Goal: Transaction & Acquisition: Obtain resource

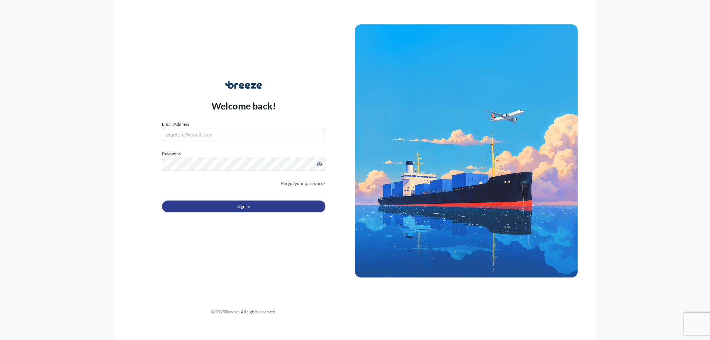
type input "[EMAIL_ADDRESS][DOMAIN_NAME]"
click at [246, 210] on button "Sign In" at bounding box center [243, 206] width 163 height 12
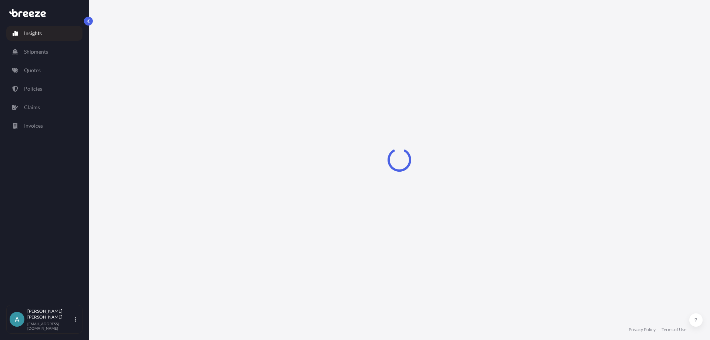
select select "2025"
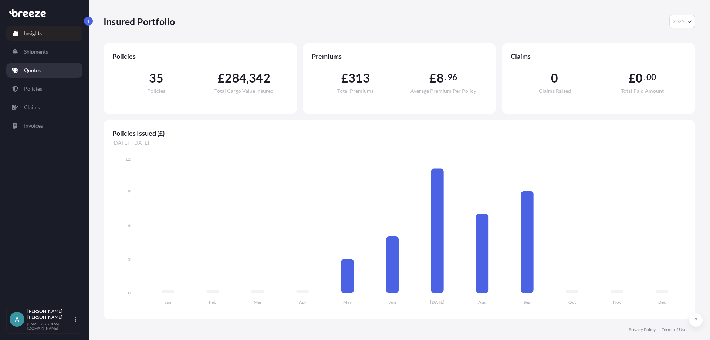
click at [33, 67] on p "Quotes" at bounding box center [32, 70] width 17 height 7
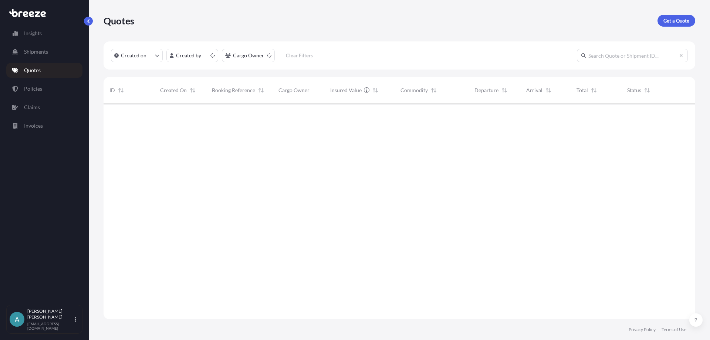
scroll to position [214, 586]
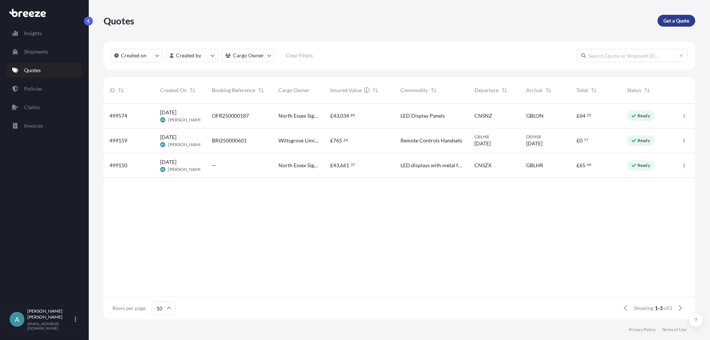
click at [686, 23] on p "Get a Quote" at bounding box center [676, 20] width 26 height 7
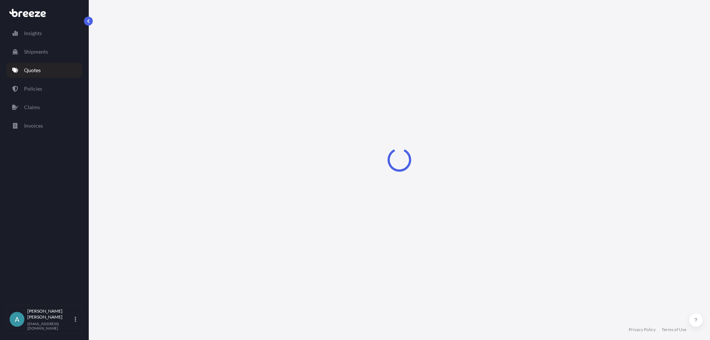
select select "Sea"
select select "1"
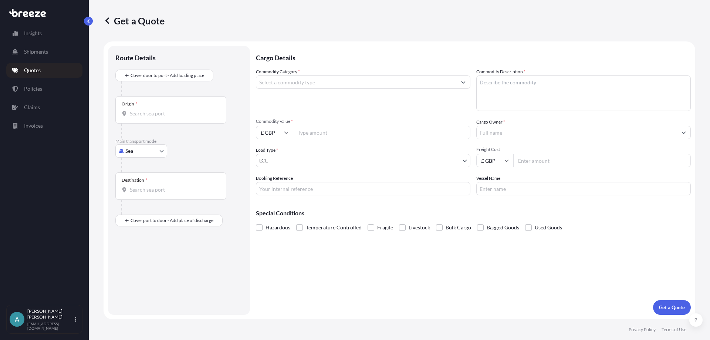
click at [145, 153] on body "Insights Shipments Quotes Policies Claims Invoices A [PERSON_NAME] [EMAIL_ADDRE…" at bounding box center [355, 170] width 710 height 340
click at [137, 196] on span "Road" at bounding box center [135, 196] width 12 height 7
select select "Road"
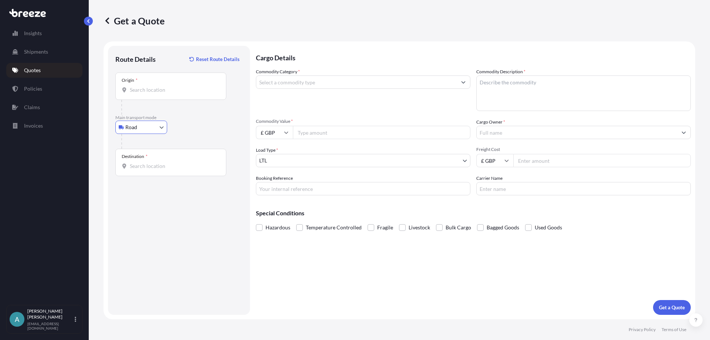
click at [148, 87] on input "Origin *" at bounding box center [173, 89] width 87 height 7
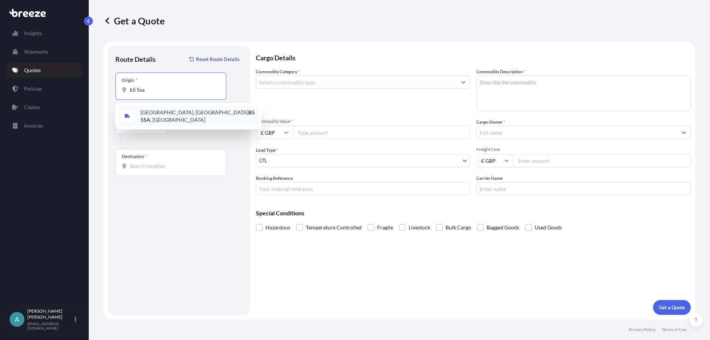
click at [164, 110] on div "[STREET_ADDRESS]" at bounding box center [188, 116] width 141 height 21
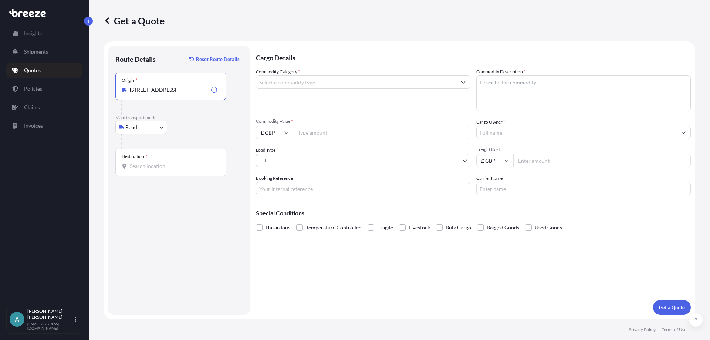
type input "[STREET_ADDRESS]"
click at [172, 166] on input "Destination *" at bounding box center [173, 165] width 87 height 7
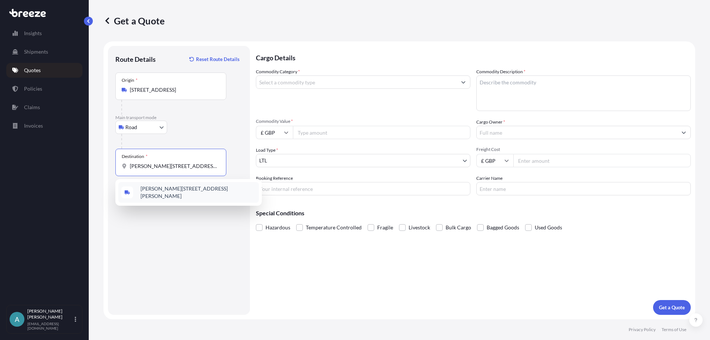
click at [176, 193] on span "[PERSON_NAME][STREET_ADDRESS][PERSON_NAME]" at bounding box center [198, 192] width 115 height 15
type input "[PERSON_NAME][STREET_ADDRESS][PERSON_NAME]"
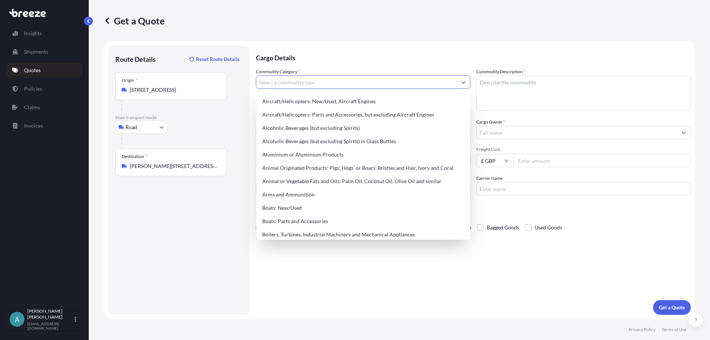
click at [347, 81] on input "Commodity Category *" at bounding box center [356, 81] width 200 height 13
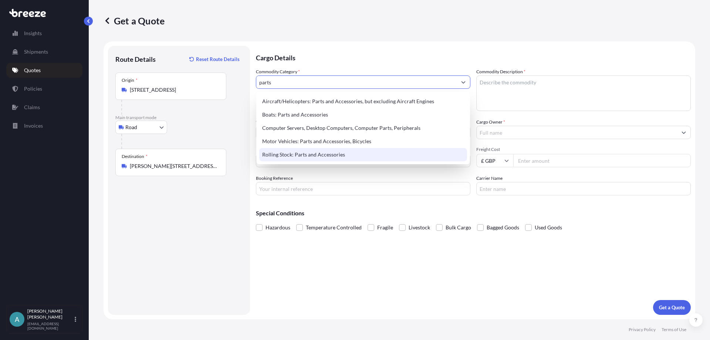
click at [327, 152] on div "Rolling Stock: Parts and Accessories" at bounding box center [363, 154] width 208 height 13
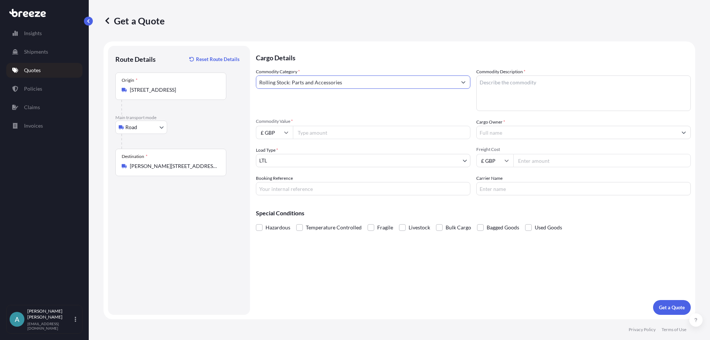
type input "Rolling Stock: Parts and Accessories"
click at [525, 90] on textarea "Commodity Description *" at bounding box center [583, 92] width 214 height 35
click at [541, 82] on textarea "Water pumps & Remote CVontrols" at bounding box center [583, 92] width 214 height 35
type textarea "Water pumps & Remote Controls"
drag, startPoint x: 392, startPoint y: 132, endPoint x: 390, endPoint y: 139, distance: 6.7
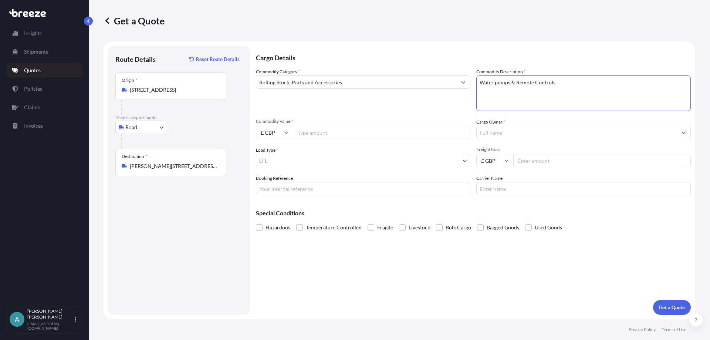
click at [392, 132] on input "Commodity Value *" at bounding box center [381, 132] width 177 height 13
click at [280, 128] on input "£ GBP" at bounding box center [274, 132] width 37 height 13
click at [277, 157] on div "€ EUR" at bounding box center [274, 153] width 31 height 14
type input "€ EUR"
click at [344, 125] on div "Commodity Value * € EUR" at bounding box center [363, 128] width 214 height 21
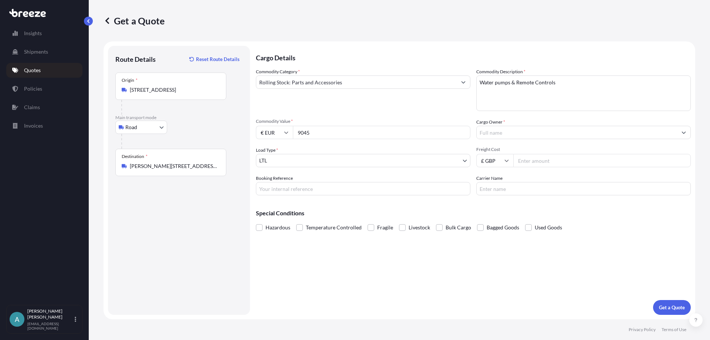
type input "9045"
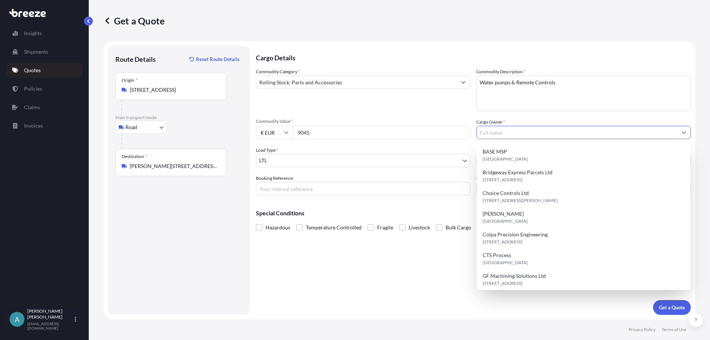
click at [508, 132] on input "Cargo Owner *" at bounding box center [577, 132] width 200 height 13
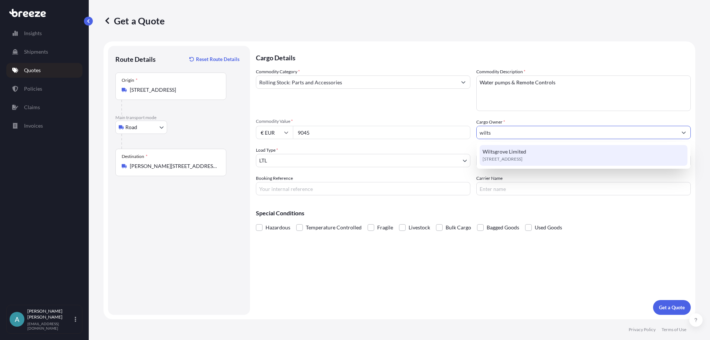
click at [523, 158] on span "[STREET_ADDRESS]" at bounding box center [503, 158] width 40 height 7
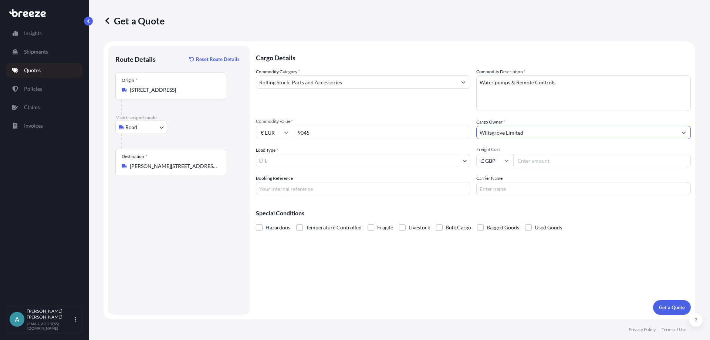
type input "Wiltsgrove Limited"
click at [528, 159] on input "Freight Cost" at bounding box center [601, 160] width 177 height 13
click at [555, 163] on input "Freight Cost" at bounding box center [601, 160] width 177 height 13
type input "423.90"
click at [374, 193] on input "Booking Reference" at bounding box center [363, 188] width 214 height 13
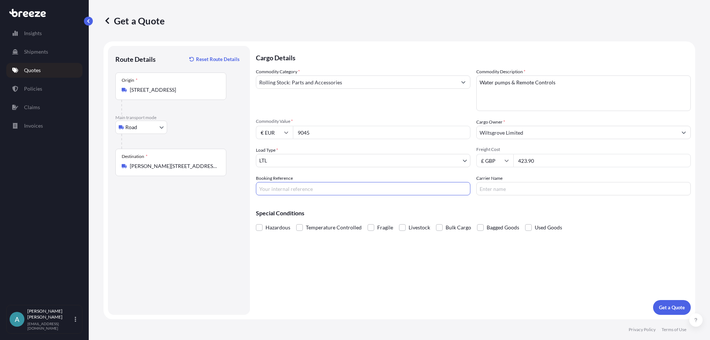
click at [361, 190] on input "Booking Reference" at bounding box center [363, 188] width 214 height 13
paste input "BRI250000659"
type input "BRI250000659"
click at [520, 192] on input "Carrier Name" at bounding box center [583, 188] width 214 height 13
type input "DSV"
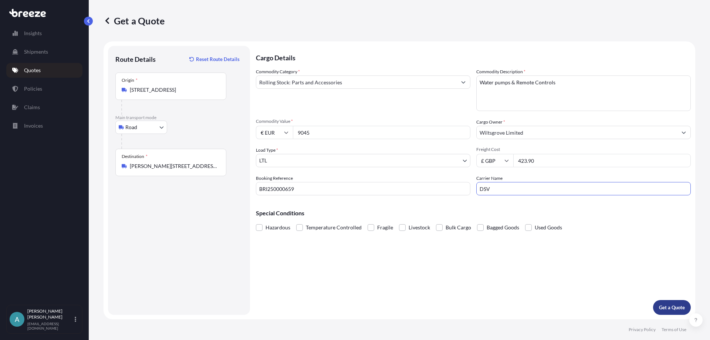
click at [674, 310] on p "Get a Quote" at bounding box center [672, 307] width 26 height 7
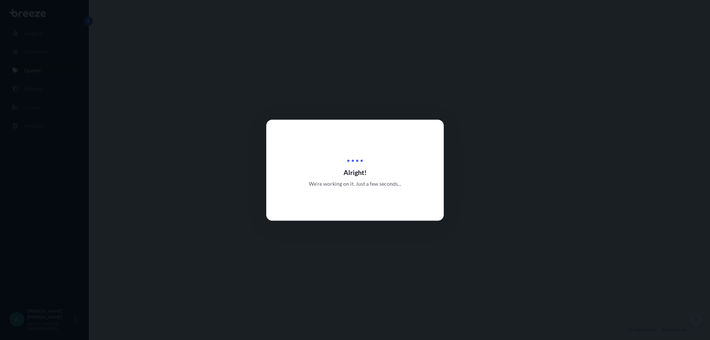
select select "Road"
select select "1"
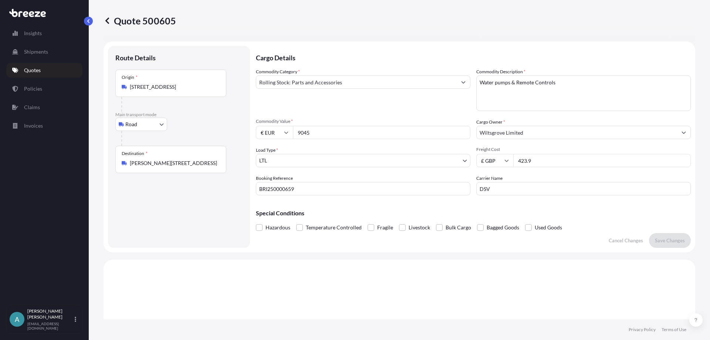
click at [288, 133] on icon at bounding box center [286, 132] width 4 height 4
click at [270, 170] on div "£ GBP" at bounding box center [274, 168] width 31 height 14
type input "£ GBP"
click at [318, 132] on input "9045" at bounding box center [381, 132] width 177 height 13
drag, startPoint x: 315, startPoint y: 130, endPoint x: 271, endPoint y: 136, distance: 44.8
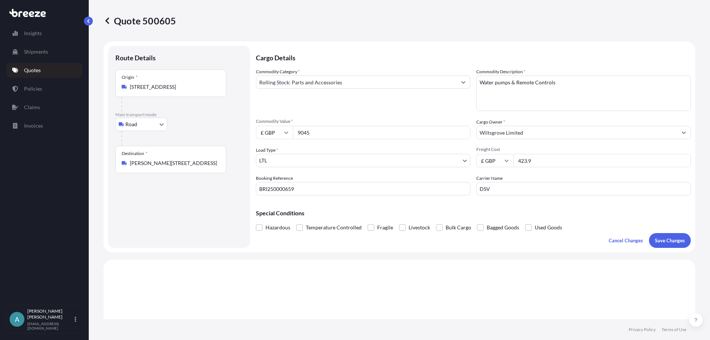
click at [271, 136] on div "£ GBP 9045" at bounding box center [363, 132] width 214 height 13
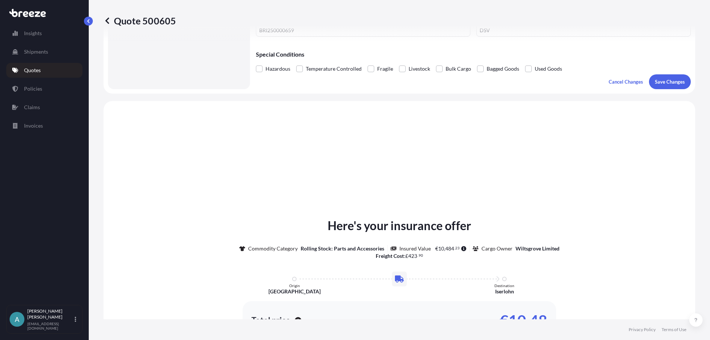
scroll to position [77, 0]
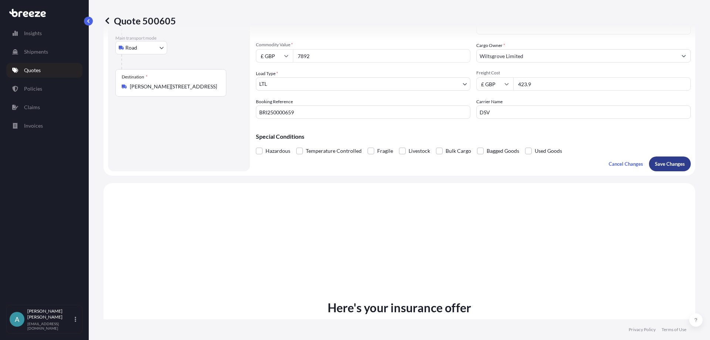
type input "7892"
click at [655, 165] on p "Save Changes" at bounding box center [670, 163] width 30 height 7
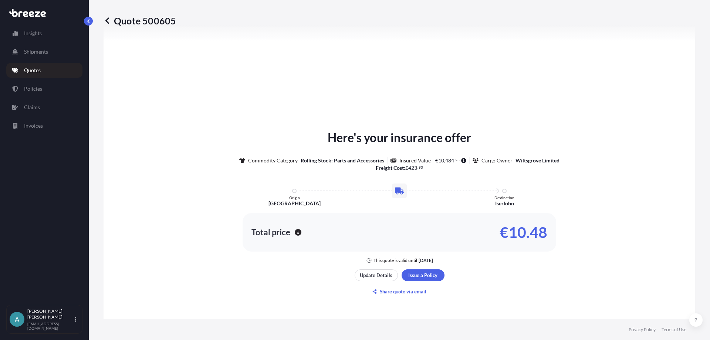
select select "Road"
select select "1"
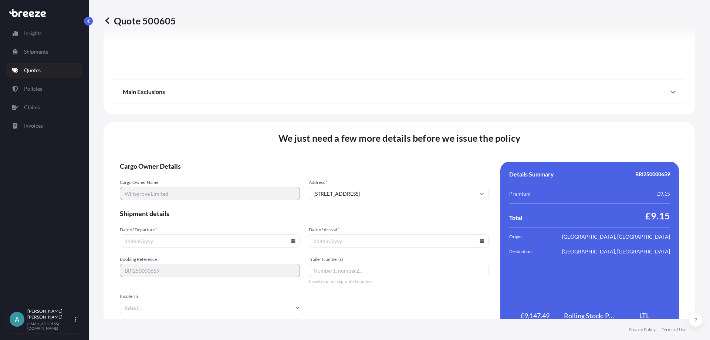
scroll to position [834, 0]
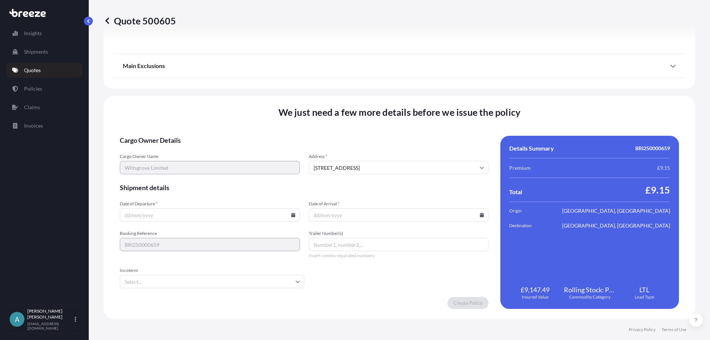
click at [169, 211] on input "Date of Departure *" at bounding box center [210, 214] width 180 height 13
click at [295, 215] on input "Date of Departure *" at bounding box center [210, 214] width 180 height 13
click at [291, 216] on icon at bounding box center [293, 215] width 4 height 4
click at [155, 132] on button "6" at bounding box center [157, 135] width 12 height 12
type input "[DATE]"
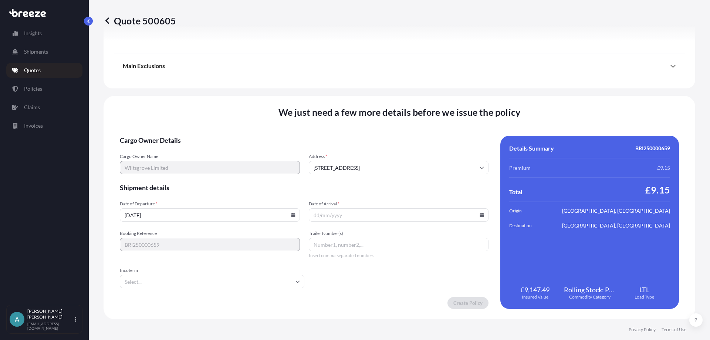
click at [480, 216] on icon at bounding box center [482, 215] width 4 height 4
click at [449, 90] on button at bounding box center [446, 90] width 12 height 12
click at [344, 150] on button "12" at bounding box center [344, 149] width 12 height 12
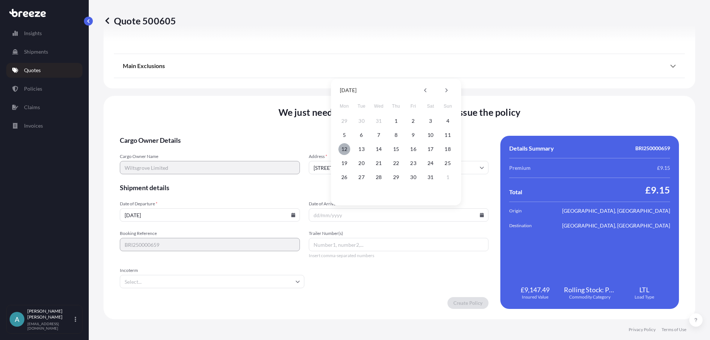
type input "[DATE]"
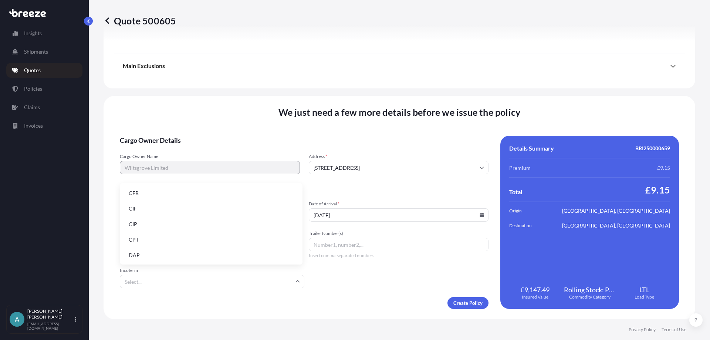
click at [219, 284] on input "Incoterm" at bounding box center [212, 281] width 185 height 13
click at [290, 285] on input "Incoterm" at bounding box center [212, 281] width 185 height 13
click at [145, 258] on li "DAP" at bounding box center [211, 255] width 177 height 14
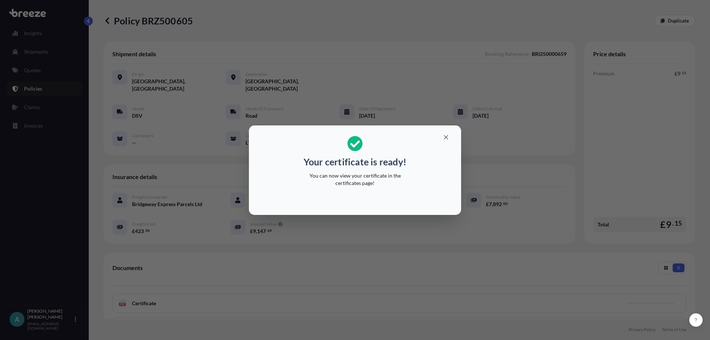
click at [263, 26] on div "Your certificate is ready! You can now view your certificate in the certificate…" at bounding box center [355, 170] width 710 height 340
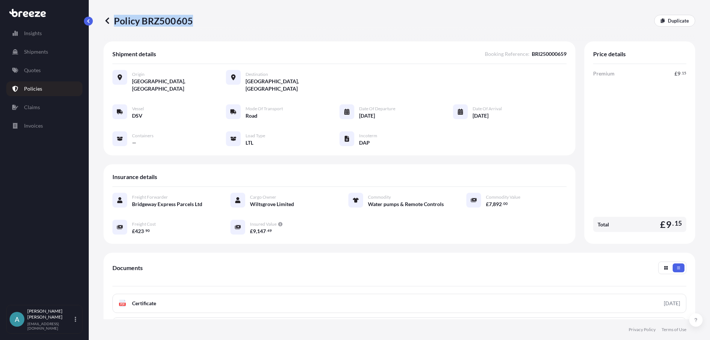
drag, startPoint x: 194, startPoint y: 21, endPoint x: 190, endPoint y: 24, distance: 5.3
click at [190, 24] on div "Policy BRZ500605 Duplicate" at bounding box center [400, 21] width 592 height 12
copy p "Policy BRZ500605"
